Goal: Task Accomplishment & Management: Use online tool/utility

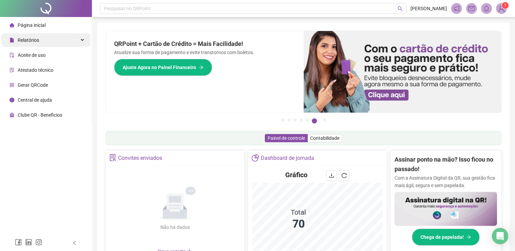
click at [45, 39] on div "Relatórios" at bounding box center [45, 40] width 89 height 14
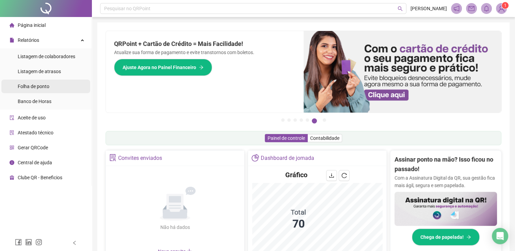
click at [48, 88] on span "Folha de ponto" at bounding box center [34, 86] width 32 height 5
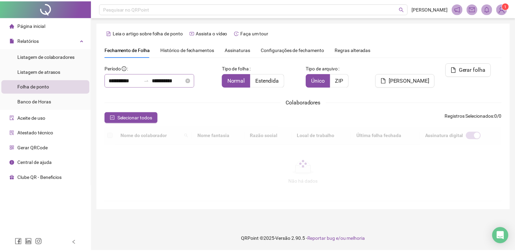
scroll to position [10, 0]
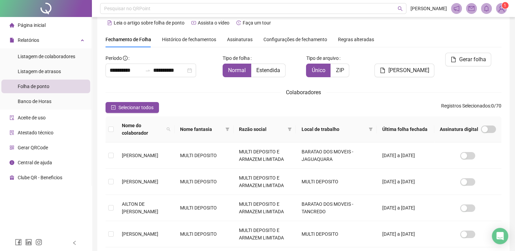
click at [164, 126] on span "Nome do colaborador" at bounding box center [143, 129] width 42 height 15
click at [171, 127] on icon "search" at bounding box center [168, 129] width 4 height 4
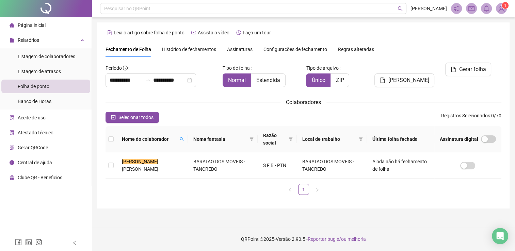
scroll to position [0, 0]
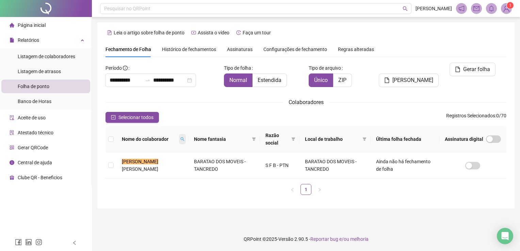
click at [179, 140] on span at bounding box center [182, 139] width 7 height 10
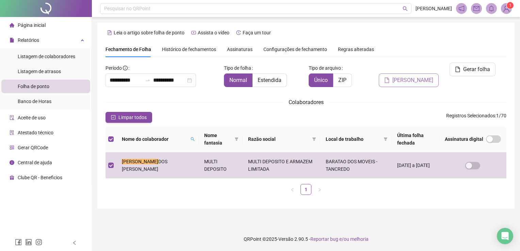
click at [417, 76] on span "[PERSON_NAME]" at bounding box center [412, 80] width 41 height 8
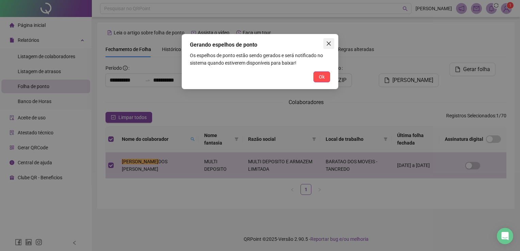
click at [331, 45] on icon "close" at bounding box center [328, 43] width 5 height 5
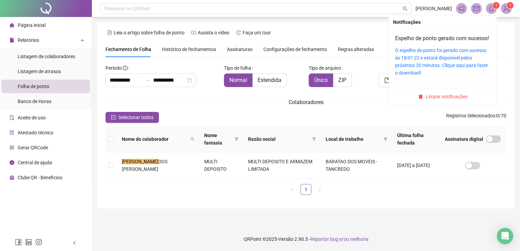
click at [493, 12] on span at bounding box center [491, 8] width 11 height 11
click at [415, 62] on div "O espelho de ponto foi gerado com sucesso às 18:01:22 e estará disponível pelos…" at bounding box center [442, 62] width 95 height 30
click at [422, 63] on link "O espelho de ponto foi gerado com sucesso às 18:01:22 e estará disponível pelos…" at bounding box center [441, 62] width 93 height 28
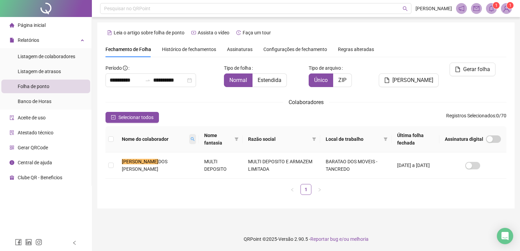
click at [191, 140] on icon "search" at bounding box center [193, 139] width 4 height 4
type input "*"
click at [180, 221] on main "**********" at bounding box center [305, 121] width 417 height 199
click at [60, 27] on li "Página inicial" at bounding box center [45, 25] width 89 height 14
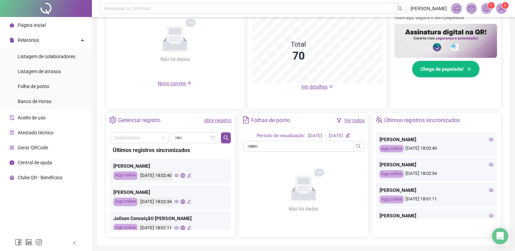
click at [489, 165] on icon "eye" at bounding box center [491, 164] width 5 height 5
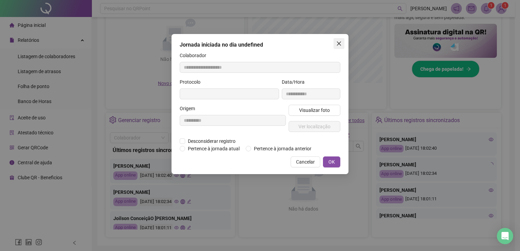
type input "**********"
click at [342, 41] on span "Close" at bounding box center [339, 43] width 11 height 5
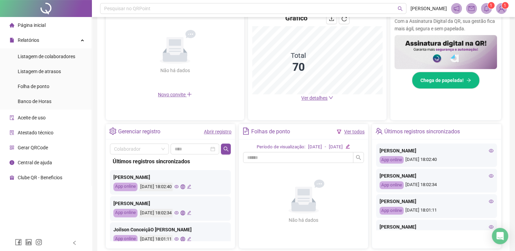
scroll to position [170, 0]
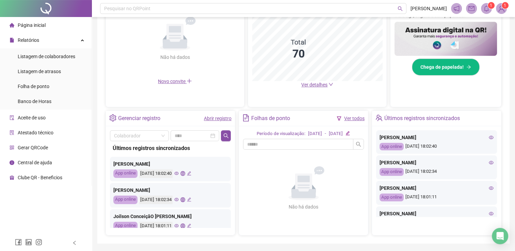
click at [179, 175] on icon "eye" at bounding box center [176, 173] width 4 height 4
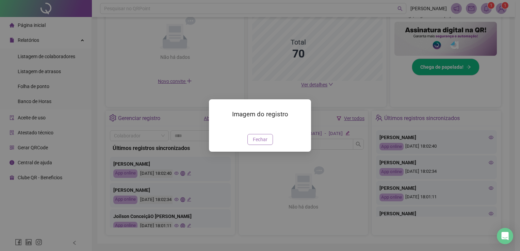
click at [256, 143] on span "Fechar" at bounding box center [260, 139] width 15 height 7
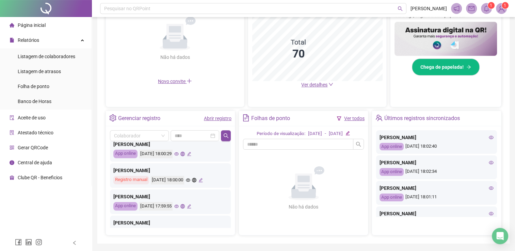
scroll to position [204, 0]
click at [179, 152] on icon "eye" at bounding box center [176, 152] width 4 height 4
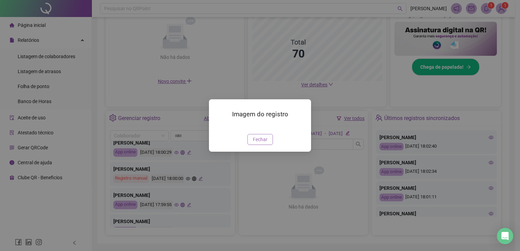
click at [261, 143] on span "Fechar" at bounding box center [260, 139] width 15 height 7
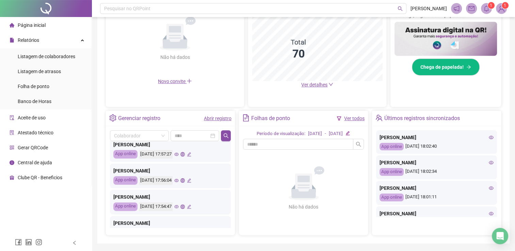
scroll to position [320, 0]
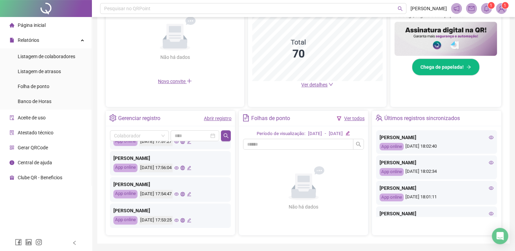
click at [179, 166] on icon "eye" at bounding box center [176, 168] width 4 height 4
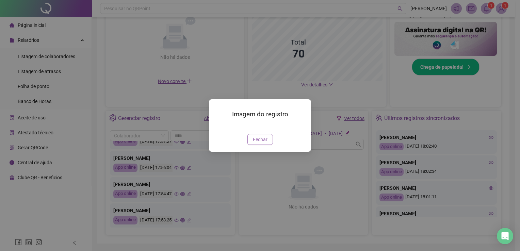
click at [259, 143] on span "Fechar" at bounding box center [260, 139] width 15 height 7
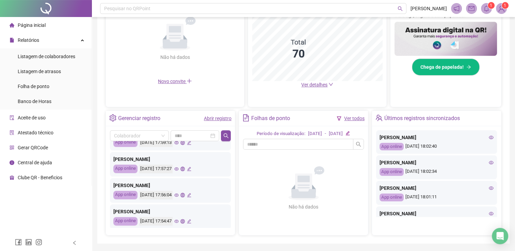
scroll to position [286, 0]
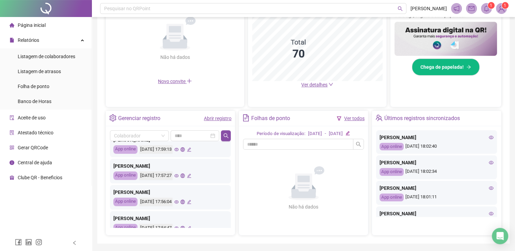
click at [179, 176] on icon "eye" at bounding box center [176, 176] width 4 height 4
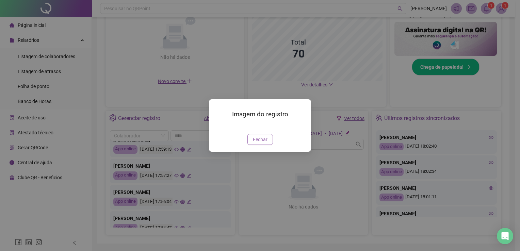
click at [257, 143] on span "Fechar" at bounding box center [260, 139] width 15 height 7
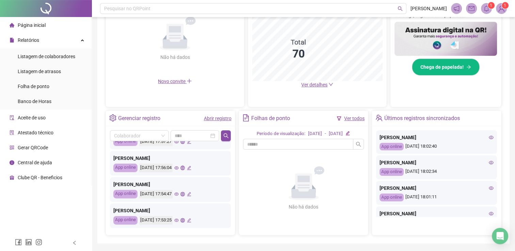
scroll to position [320, 0]
click at [179, 220] on icon "eye" at bounding box center [176, 220] width 4 height 4
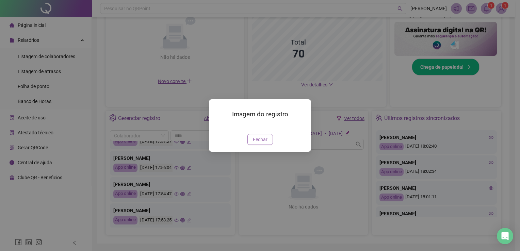
click at [257, 143] on span "Fechar" at bounding box center [260, 139] width 15 height 7
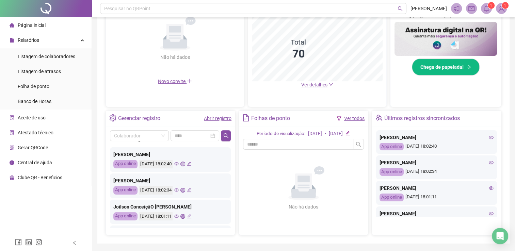
scroll to position [0, 0]
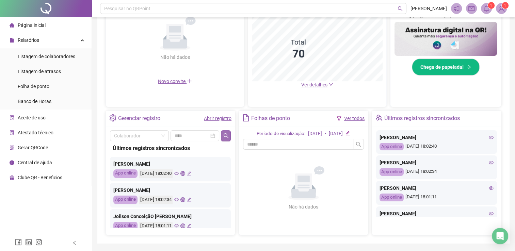
click at [223, 132] on button "button" at bounding box center [226, 135] width 10 height 11
